Goal: Entertainment & Leisure: Consume media (video, audio)

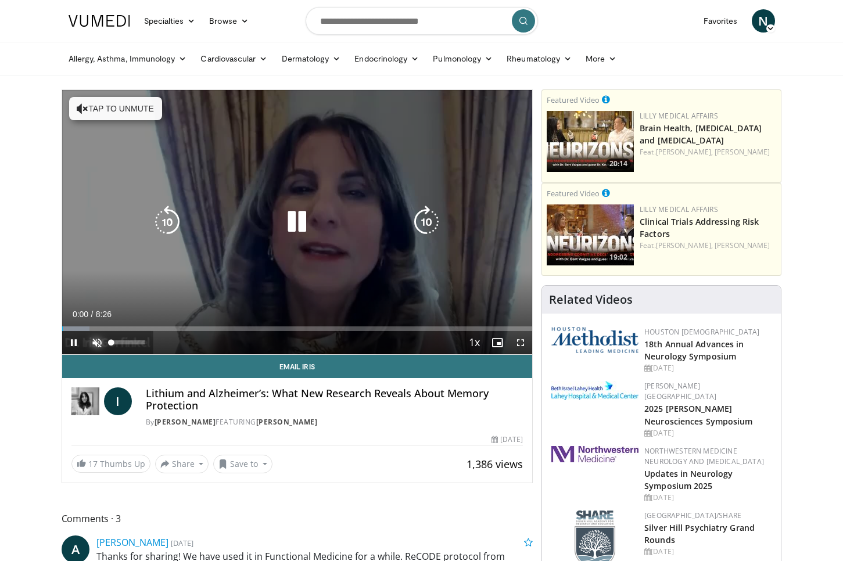
click at [95, 342] on span "Video Player" at bounding box center [96, 342] width 23 height 23
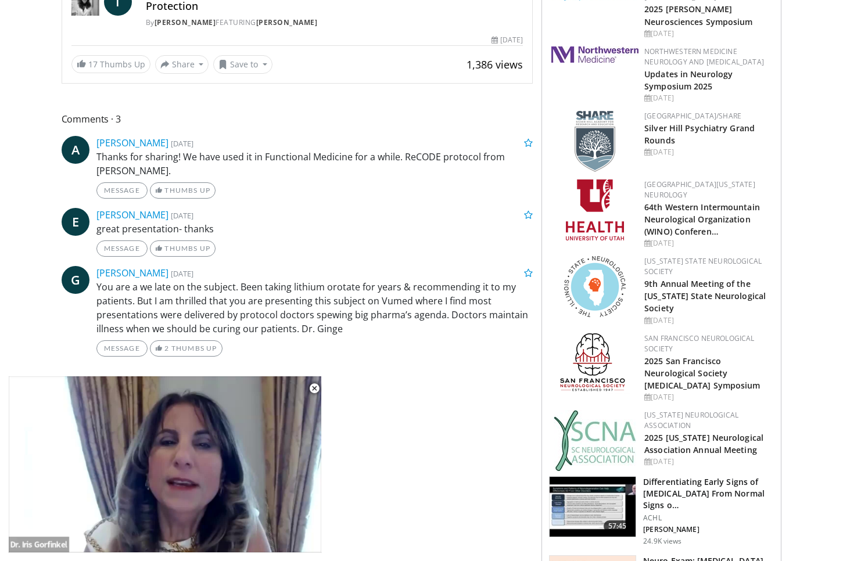
scroll to position [407, 0]
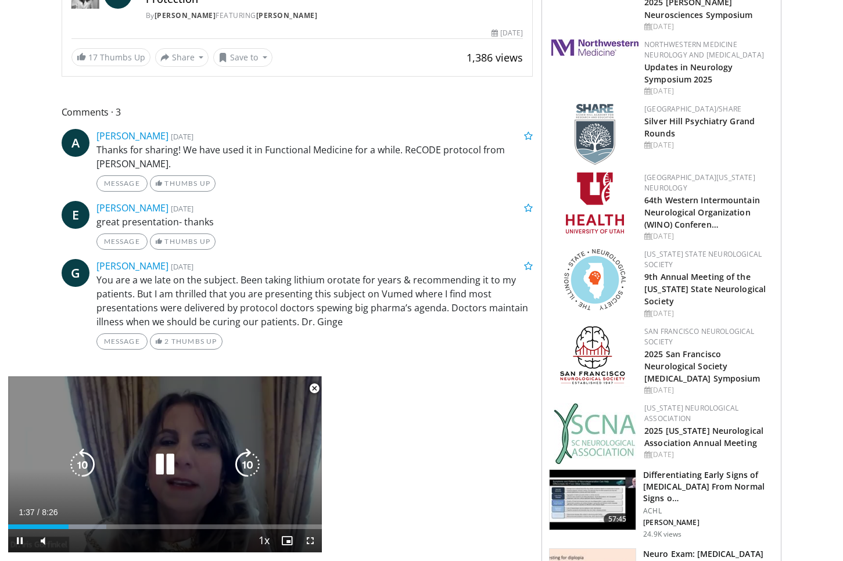
click at [166, 466] on icon "Video Player" at bounding box center [165, 465] width 33 height 33
